Goal: Task Accomplishment & Management: Manage account settings

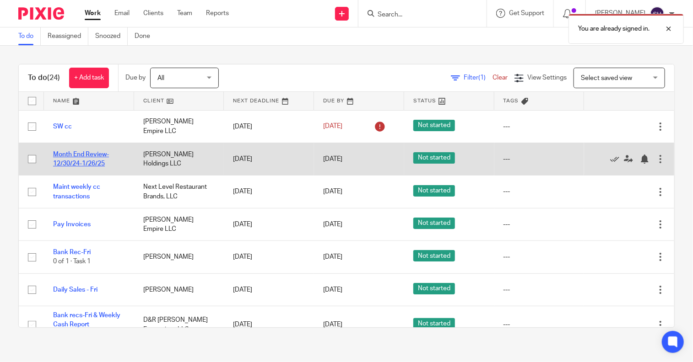
click at [91, 156] on link "Month End Review-12/30/24-1/26/25" at bounding box center [81, 159] width 56 height 16
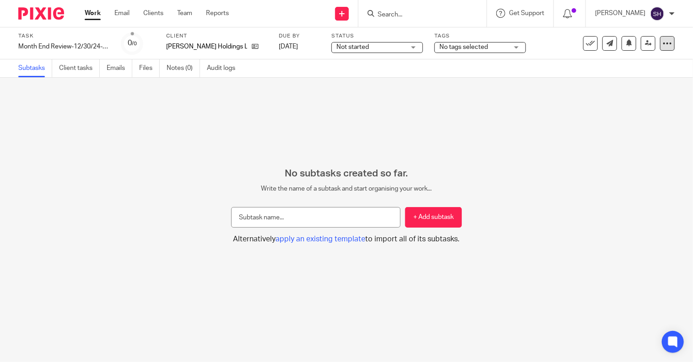
click at [665, 44] on div at bounding box center [667, 43] width 15 height 15
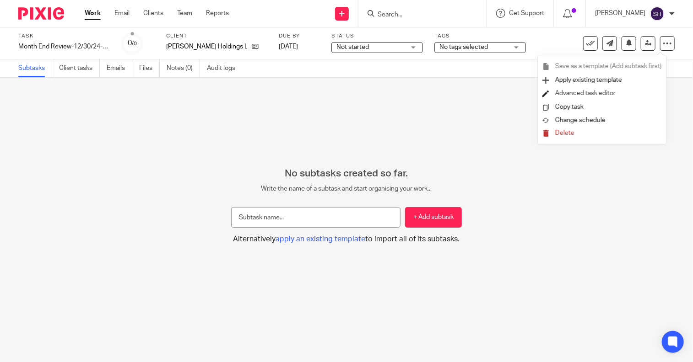
click at [596, 93] on link "Advanced task editor" at bounding box center [585, 93] width 60 height 6
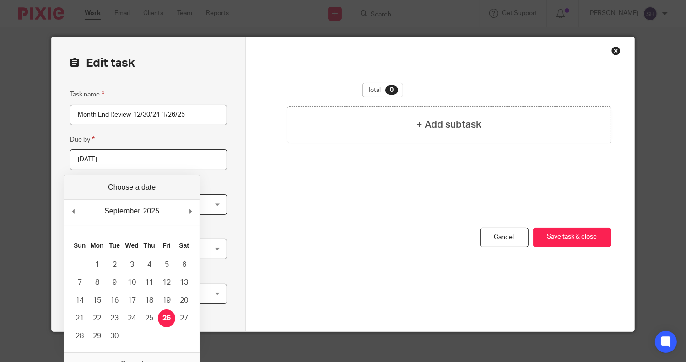
click at [143, 159] on input "[DATE]" at bounding box center [148, 160] width 157 height 21
type input "[DATE]"
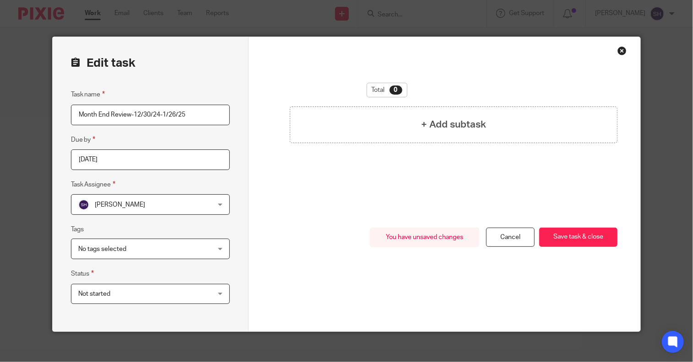
click at [199, 117] on input "Month End Review-12/30/24-1/26/25" at bounding box center [150, 115] width 159 height 21
click at [160, 161] on input "[DATE]" at bounding box center [150, 160] width 159 height 21
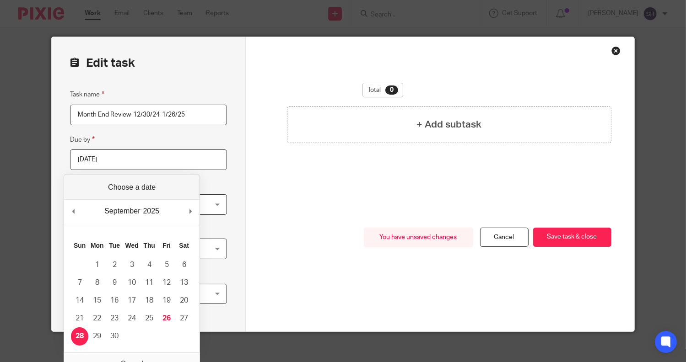
click at [153, 111] on input "Month End Review-12/30/24-1/26/25" at bounding box center [148, 115] width 157 height 21
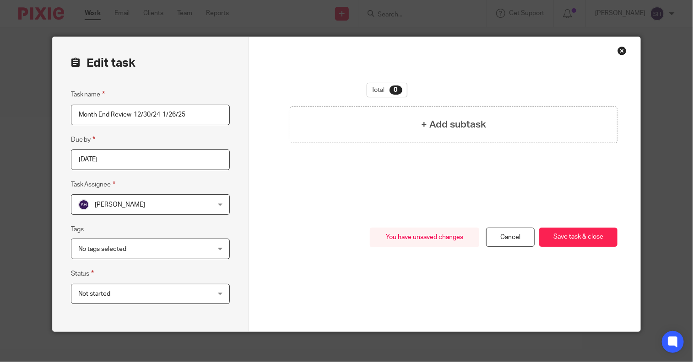
drag, startPoint x: 132, startPoint y: 113, endPoint x: 191, endPoint y: 114, distance: 59.0
click at [191, 114] on input "Month End Review-12/30/24-1/26/25" at bounding box center [150, 115] width 159 height 21
type input "Month End Review-8/25-9/28"
click at [578, 236] on button "Save task & close" at bounding box center [578, 238] width 78 height 20
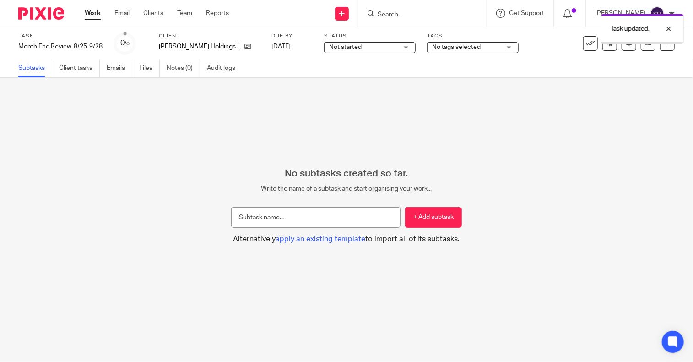
click at [91, 14] on link "Work" at bounding box center [93, 13] width 16 height 9
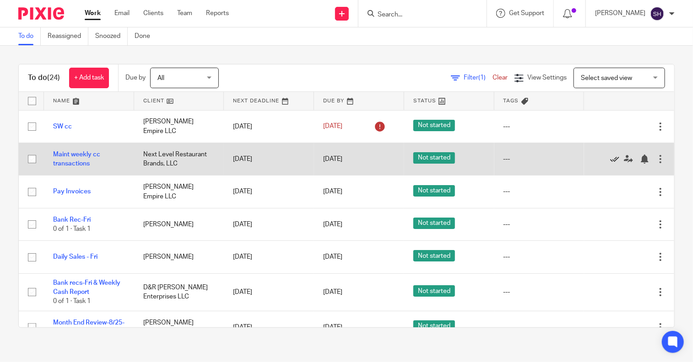
click at [610, 158] on icon at bounding box center [614, 159] width 9 height 9
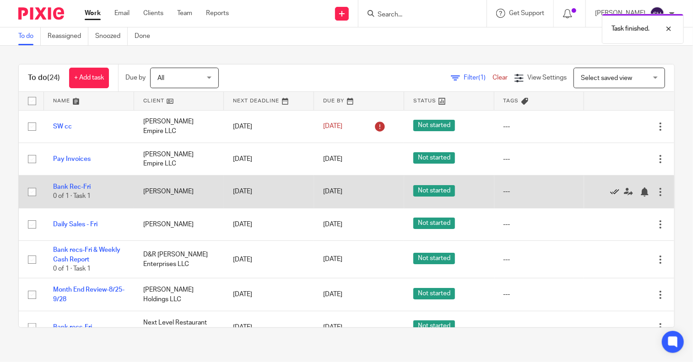
click at [610, 190] on icon at bounding box center [614, 192] width 9 height 9
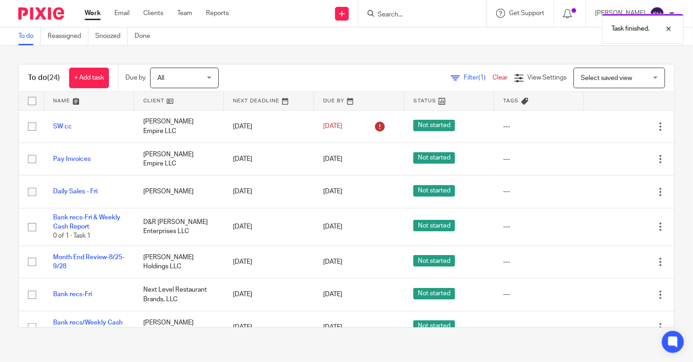
click at [610, 191] on icon at bounding box center [614, 192] width 9 height 9
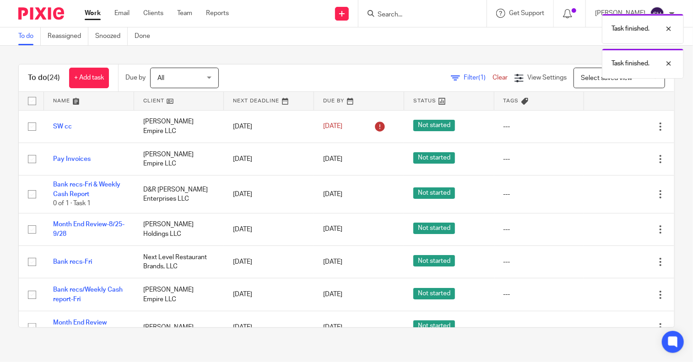
click at [610, 191] on icon at bounding box center [614, 194] width 9 height 9
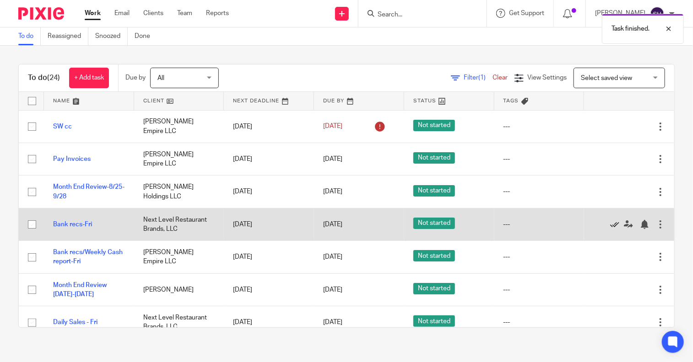
click at [610, 225] on icon at bounding box center [614, 224] width 9 height 9
